Goal: Transaction & Acquisition: Purchase product/service

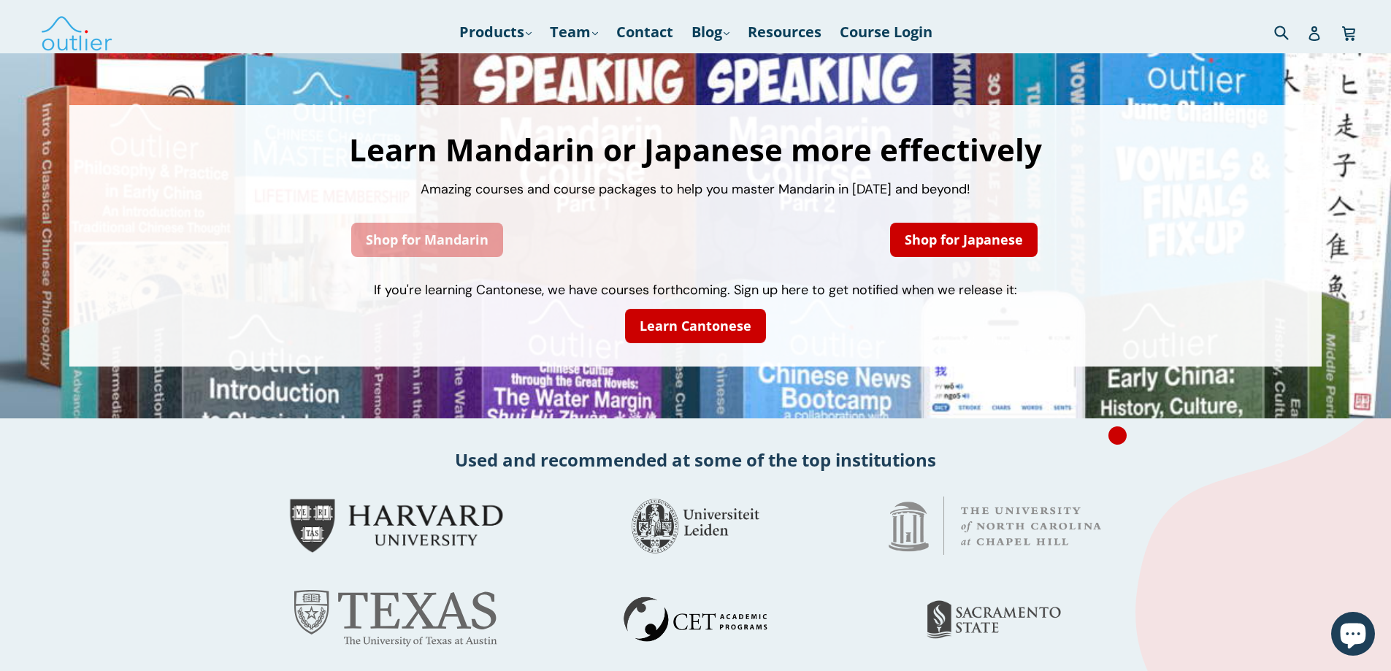
click at [488, 255] on link "Shop for Mandarin" at bounding box center [427, 240] width 152 height 34
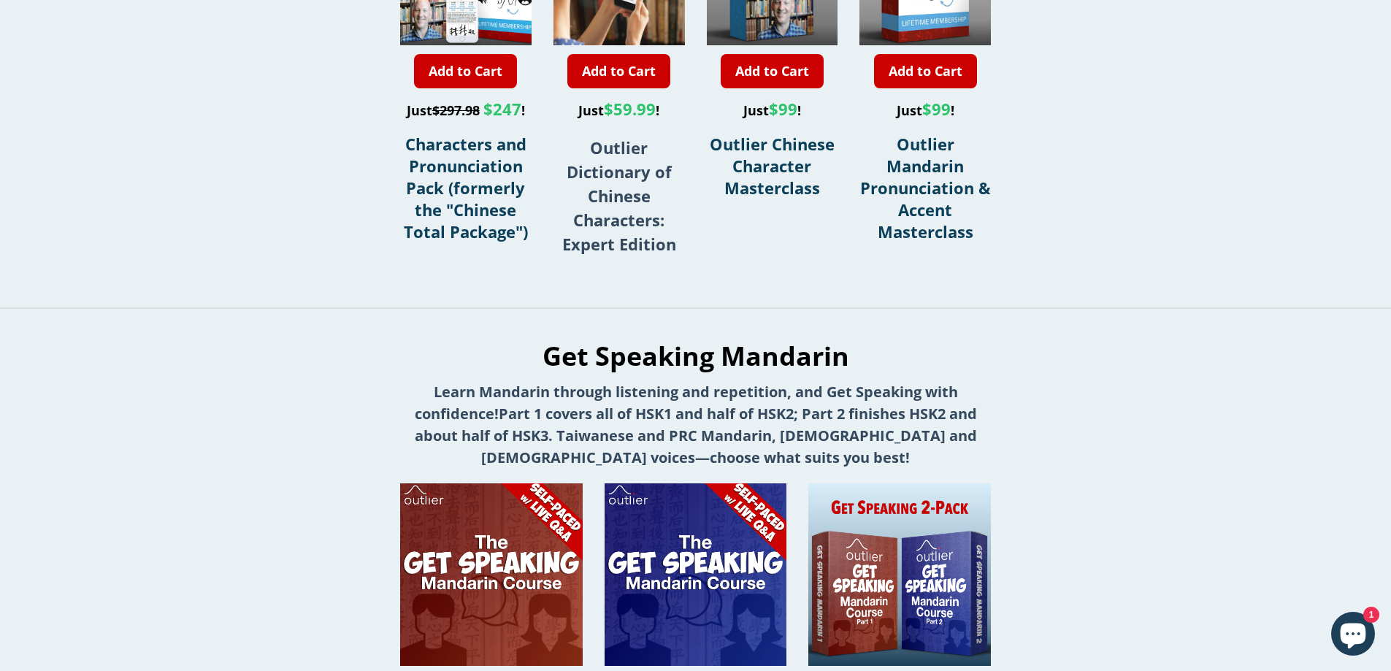
scroll to position [438, 0]
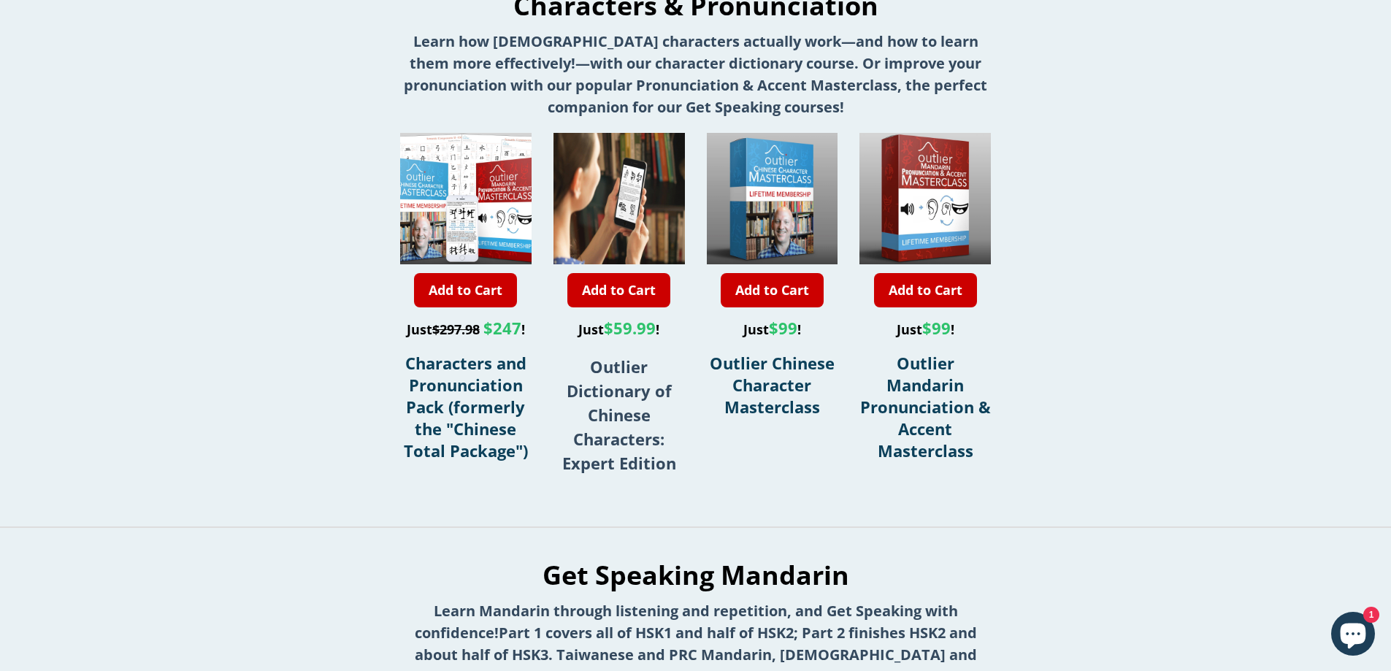
click at [587, 354] on div "Add to Cart Just $59.99 ! Outlier Dictionary of Chinese Characters: Expert Edit…" at bounding box center [619, 311] width 131 height 357
click at [609, 382] on strong "Outlier Dictionary of Chinese Characters: Expert Edition" at bounding box center [619, 415] width 114 height 118
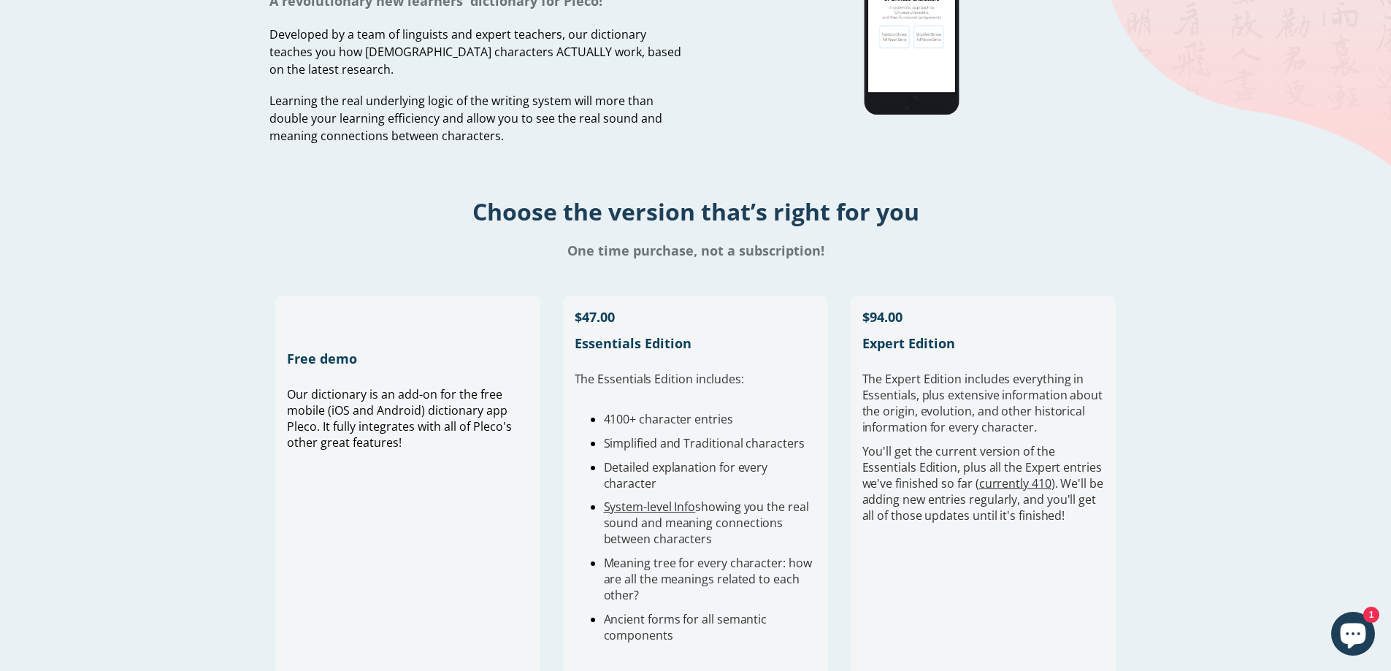
click at [421, 301] on div "Free demo Our dictionary is an add-on for the free mobile (iOS and Android) dic…" at bounding box center [408, 510] width 266 height 428
